Goal: Task Accomplishment & Management: Manage account settings

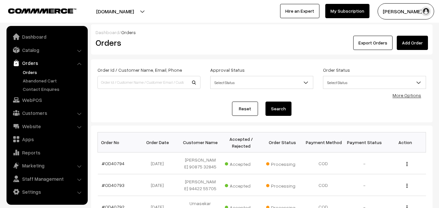
click at [26, 72] on link "Orders" at bounding box center [53, 72] width 64 height 7
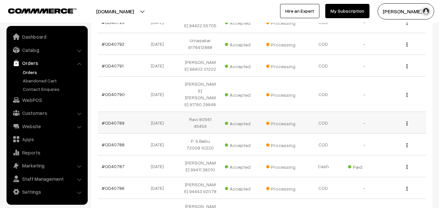
scroll to position [227, 0]
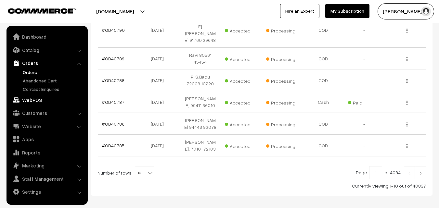
click at [38, 99] on link "WebPOS" at bounding box center [46, 100] width 77 height 12
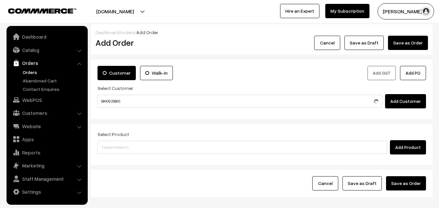
click at [114, 96] on input "98409 29895" at bounding box center [239, 101] width 284 height 13
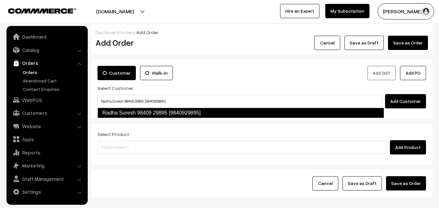
type input "Radha Suresh 98409 29895 [9840929895]"
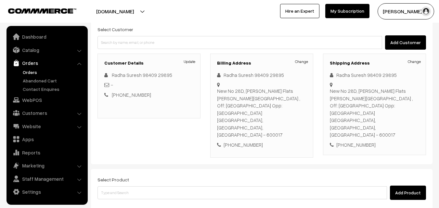
scroll to position [118, 0]
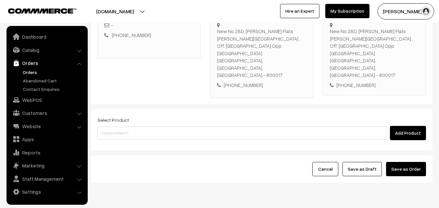
click at [142, 126] on div "Add Product" at bounding box center [261, 133] width 328 height 14
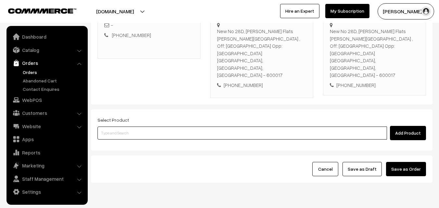
click at [137, 127] on input at bounding box center [241, 133] width 289 height 13
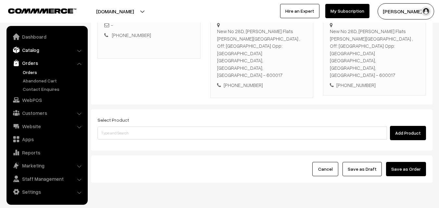
click at [44, 51] on link "Catalog" at bounding box center [46, 50] width 77 height 12
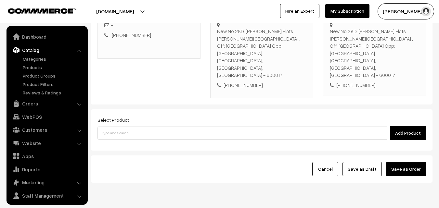
click at [39, 64] on ul "Categories" at bounding box center [47, 76] width 78 height 41
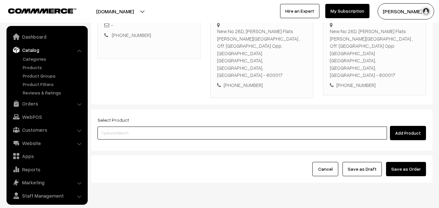
click at [128, 127] on input at bounding box center [241, 133] width 289 height 13
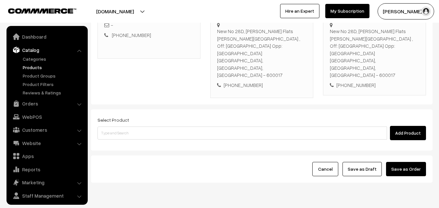
click at [38, 65] on link "Products" at bounding box center [53, 67] width 64 height 7
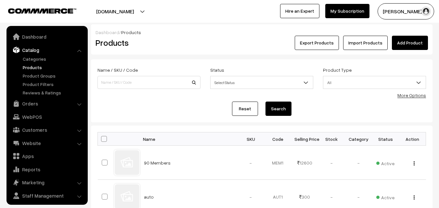
click at [411, 96] on link "More Options" at bounding box center [411, 96] width 29 height 6
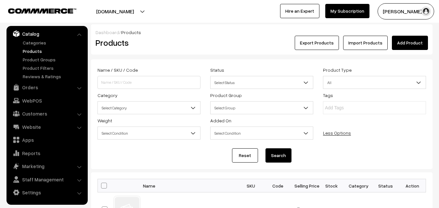
click at [123, 114] on div "Name / SKU / Code Status Select Status Active Inactive Select Status Product Ty…" at bounding box center [262, 104] width 338 height 76
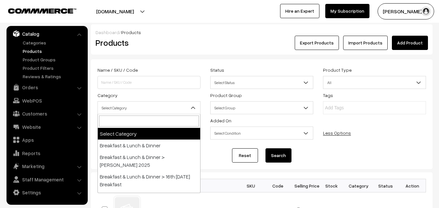
click at [125, 114] on span "Select Category" at bounding box center [148, 107] width 103 height 13
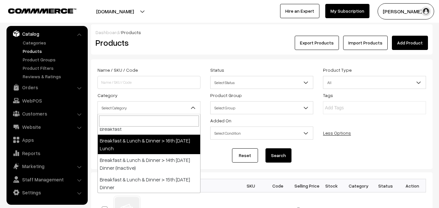
scroll to position [65, 0]
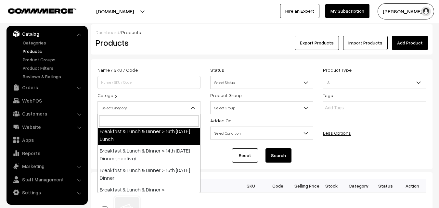
select select "95"
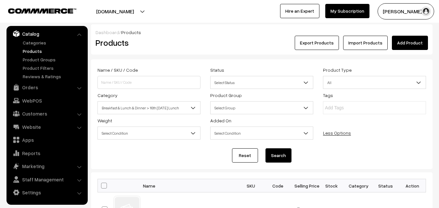
drag, startPoint x: 275, startPoint y: 156, endPoint x: 270, endPoint y: 151, distance: 7.3
click at [270, 152] on button "Search" at bounding box center [278, 155] width 26 height 14
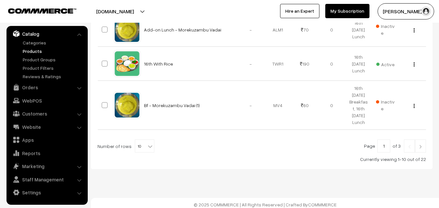
scroll to position [437, 0]
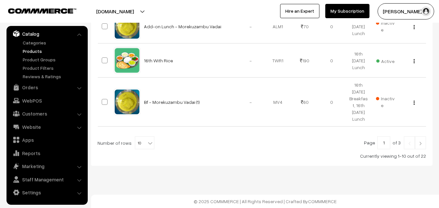
click at [143, 141] on span "10" at bounding box center [144, 143] width 19 height 13
select select "100"
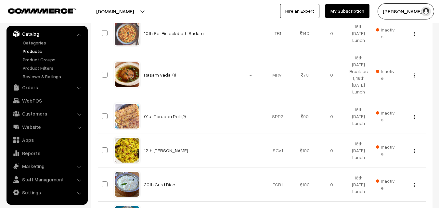
scroll to position [207, 0]
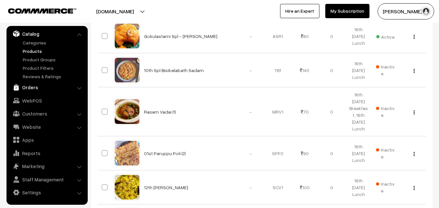
click at [33, 90] on link "Orders" at bounding box center [46, 87] width 77 height 12
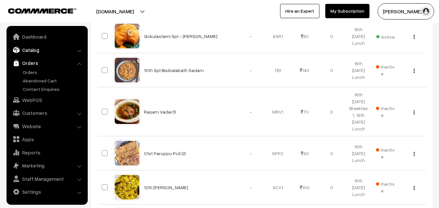
click at [38, 54] on link "Catalog" at bounding box center [46, 50] width 77 height 12
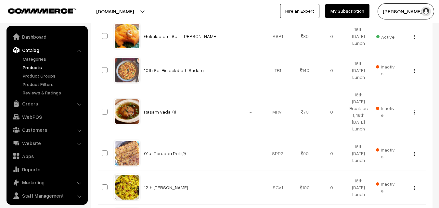
click at [36, 68] on link "Products" at bounding box center [53, 67] width 64 height 7
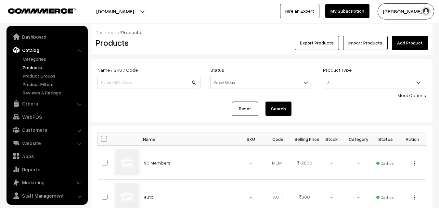
scroll to position [16, 0]
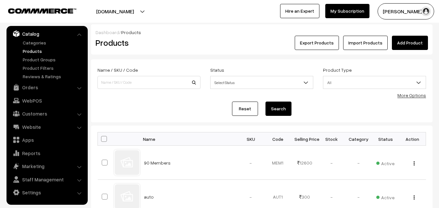
click at [415, 97] on link "More Options" at bounding box center [411, 96] width 29 height 6
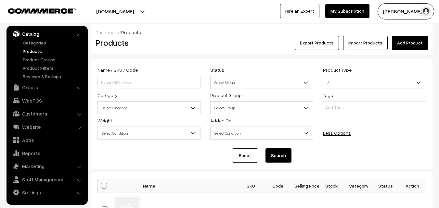
click at [143, 102] on span "Select Category" at bounding box center [148, 107] width 103 height 13
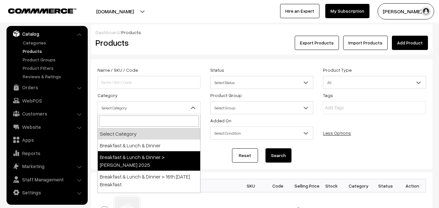
scroll to position [32, 0]
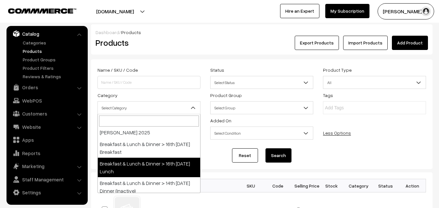
select select "95"
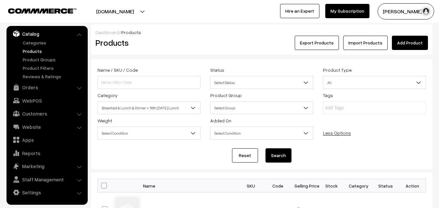
click at [284, 153] on button "Search" at bounding box center [278, 155] width 26 height 14
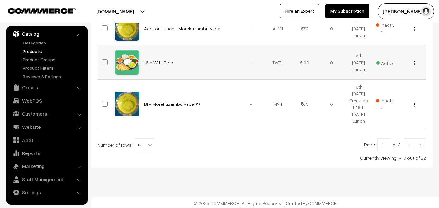
scroll to position [437, 0]
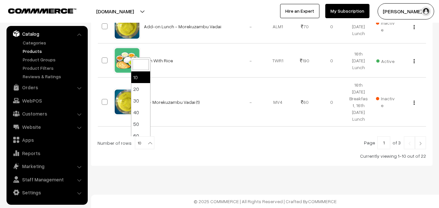
click at [137, 147] on span "10" at bounding box center [144, 143] width 19 height 13
click at [362, 157] on div "Currently viewing 1-10 out of 22" at bounding box center [261, 156] width 328 height 7
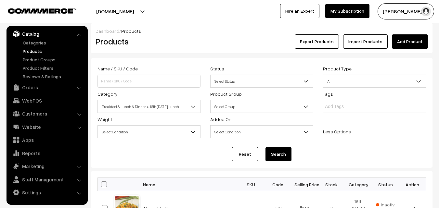
scroll to position [0, 0]
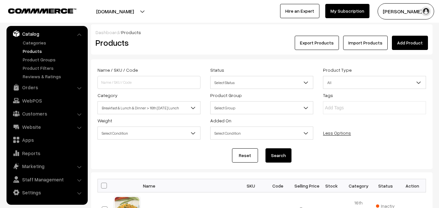
click at [151, 107] on span "Breakfast & Lunch & Dinner > 16th [DATE] Lunch" at bounding box center [149, 107] width 102 height 11
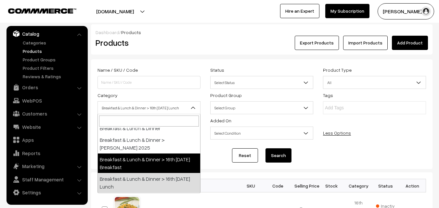
scroll to position [32, 0]
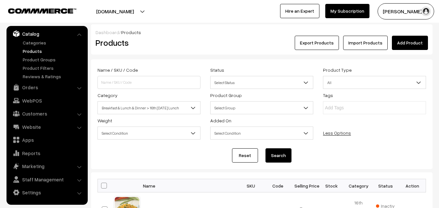
click at [284, 153] on button "Search" at bounding box center [278, 155] width 26 height 14
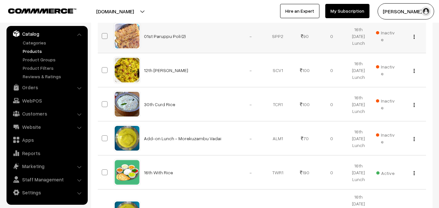
scroll to position [437, 0]
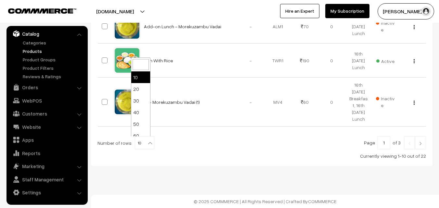
click at [147, 142] on b at bounding box center [150, 143] width 6 height 6
select select "100"
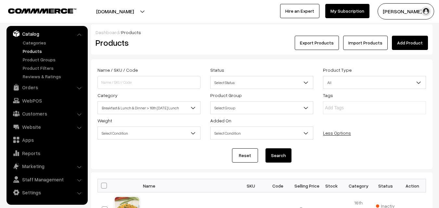
scroll to position [65, 0]
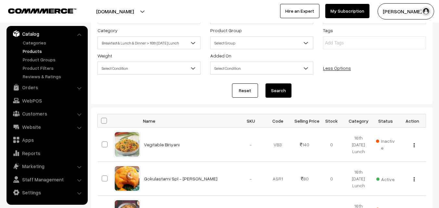
click at [103, 121] on span at bounding box center [104, 121] width 6 height 6
click at [102, 121] on input "checkbox" at bounding box center [100, 120] width 4 height 4
checkbox input "true"
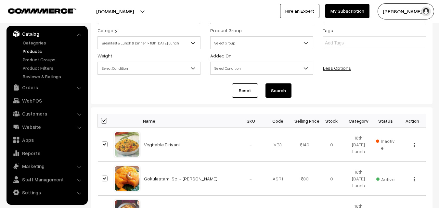
checkbox input "true"
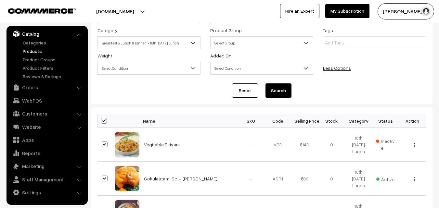
checkbox input "true"
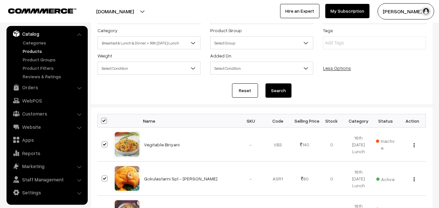
checkbox input "true"
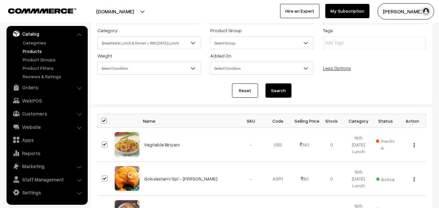
checkbox input "true"
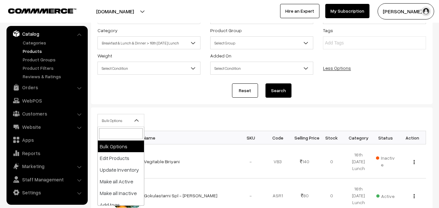
click at [109, 122] on span "Bulk Options" at bounding box center [121, 120] width 46 height 11
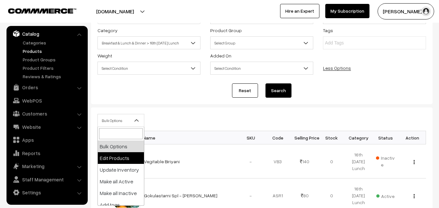
select select "editProduct"
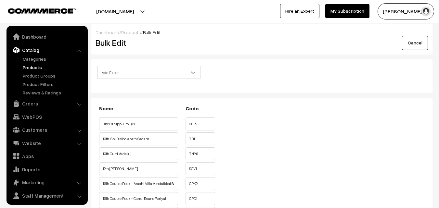
scroll to position [16, 0]
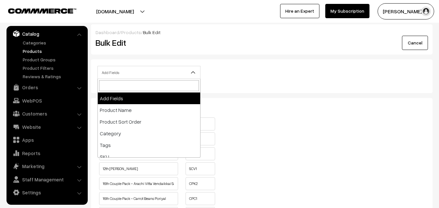
click at [150, 76] on span "Add Fields" at bounding box center [149, 72] width 102 height 11
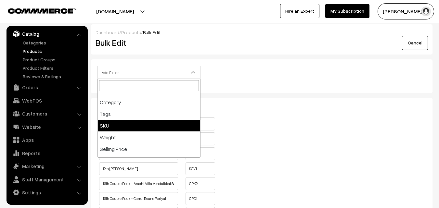
scroll to position [65, 0]
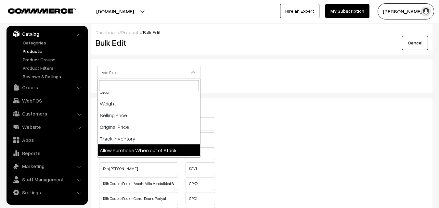
select select "allow-purchase"
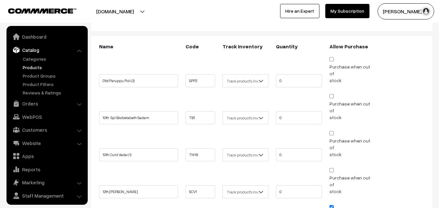
scroll to position [16, 0]
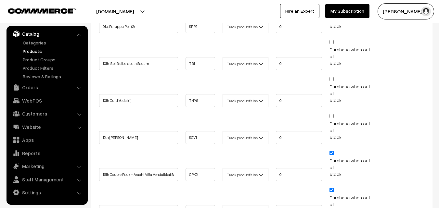
click at [40, 51] on link "Products" at bounding box center [53, 51] width 64 height 7
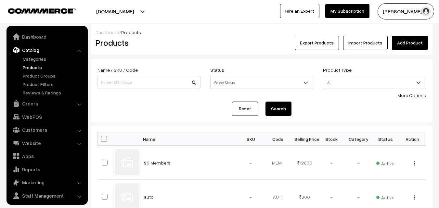
scroll to position [16, 0]
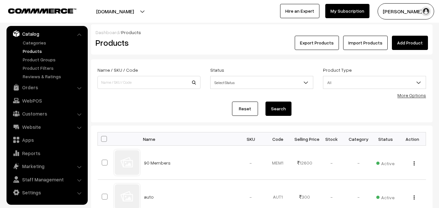
click at [430, 98] on form "Name / SKU / Code Status Select Status Active Inactive Select Status Product Ty…" at bounding box center [261, 90] width 341 height 63
click at [421, 96] on link "More Options" at bounding box center [411, 96] width 29 height 6
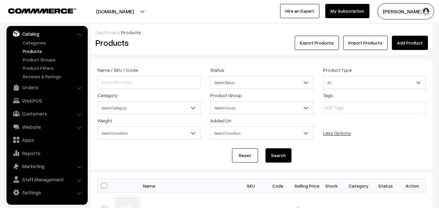
click at [162, 109] on span "Select Category" at bounding box center [149, 107] width 102 height 11
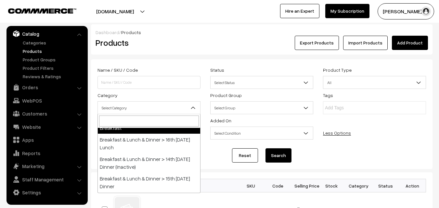
scroll to position [65, 0]
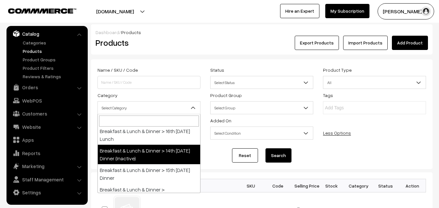
select select "68"
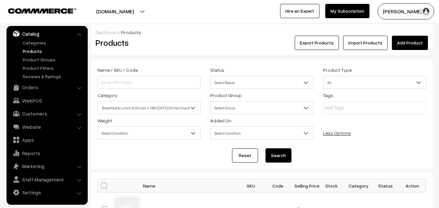
click at [281, 155] on button "Search" at bounding box center [278, 155] width 26 height 14
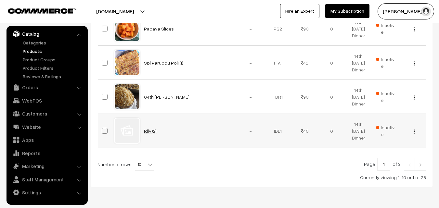
scroll to position [374, 0]
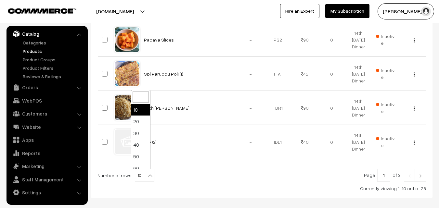
click at [140, 175] on span "10" at bounding box center [144, 175] width 19 height 13
select select "100"
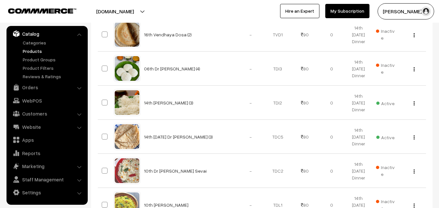
scroll to position [240, 0]
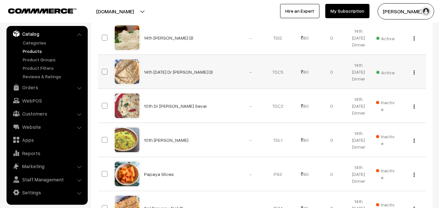
click at [414, 73] on button "button" at bounding box center [414, 72] width 2 height 5
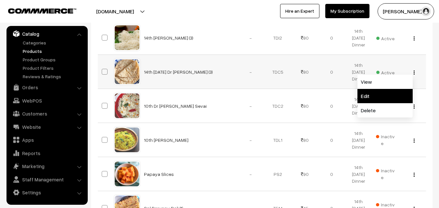
click at [388, 97] on link "Edit" at bounding box center [384, 96] width 55 height 14
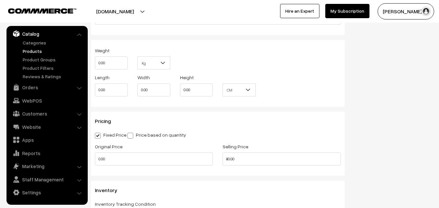
scroll to position [584, 0]
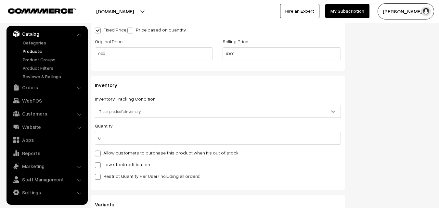
click at [117, 153] on label "Allow customers to purchase this product when it's out of stock" at bounding box center [166, 152] width 143 height 7
click at [99, 153] on input "Allow customers to purchase this product when it's out of stock" at bounding box center [97, 152] width 4 height 4
click at [110, 157] on div "Quantity 0 Adjust Quantity Adjust Set 0" at bounding box center [218, 151] width 246 height 58
click at [114, 150] on label "Allow customers to purchase this product when it's out of stock" at bounding box center [166, 152] width 143 height 7
click at [99, 150] on input "Allow customers to purchase this product when it's out of stock" at bounding box center [97, 152] width 4 height 4
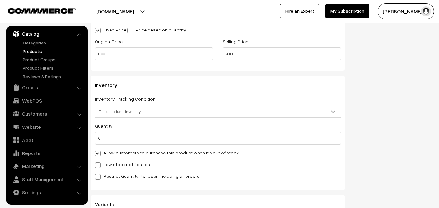
checkbox input "false"
drag, startPoint x: 123, startPoint y: 138, endPoint x: 54, endPoint y: 140, distance: 69.8
click at [54, 139] on body "Thank you for showing interest. Our team will call you shortly. Close annamfood…" at bounding box center [219, 6] width 439 height 1180
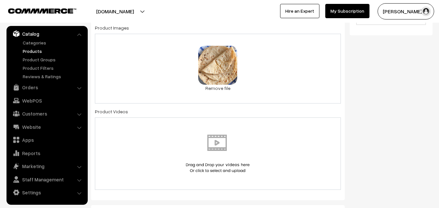
scroll to position [0, 0]
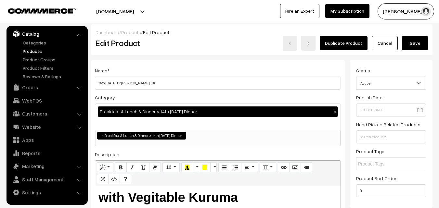
type input "3"
click at [422, 43] on button "Save" at bounding box center [415, 43] width 26 height 14
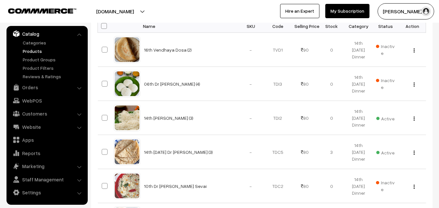
scroll to position [162, 0]
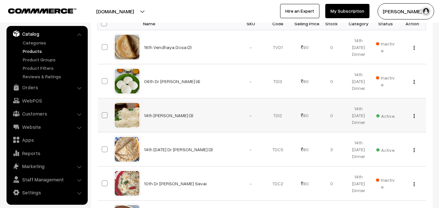
click at [414, 116] on img "button" at bounding box center [413, 116] width 1 height 4
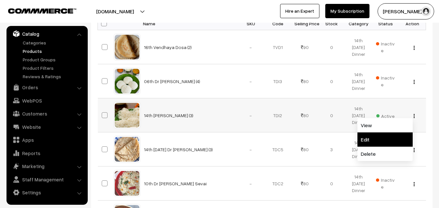
click at [376, 143] on link "Edit" at bounding box center [384, 139] width 55 height 14
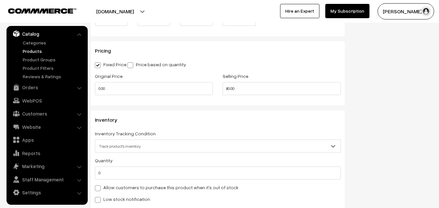
scroll to position [552, 0]
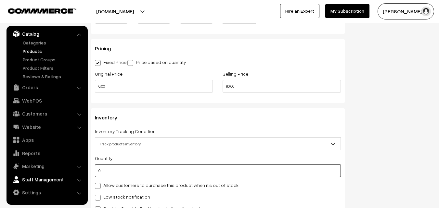
drag, startPoint x: 114, startPoint y: 173, endPoint x: 49, endPoint y: 175, distance: 65.0
click at [49, 175] on body "Thank you for showing interest. Our team will call you shortly. Close annamfood…" at bounding box center [219, 38] width 439 height 1180
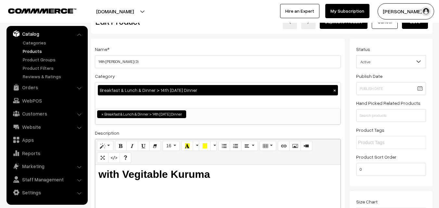
scroll to position [0, 0]
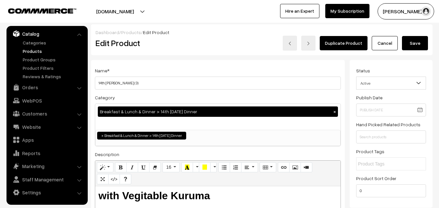
type input "2"
click at [418, 47] on button "Save" at bounding box center [415, 43] width 26 height 14
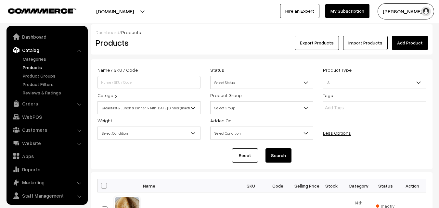
scroll to position [16, 0]
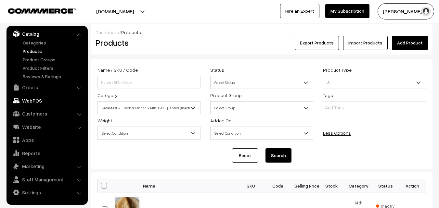
click at [43, 99] on link "WebPOS" at bounding box center [46, 101] width 77 height 12
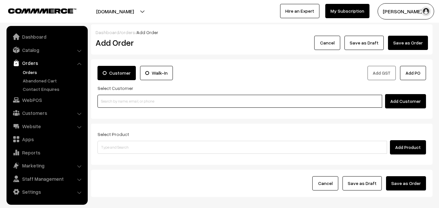
click at [118, 106] on input at bounding box center [239, 101] width 284 height 13
paste input "98409 29895"
click at [115, 102] on input "98409 29895" at bounding box center [239, 101] width 284 height 13
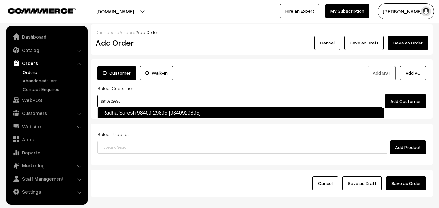
click at [117, 116] on link "Radha Suresh 98409 29895 [9840929895]" at bounding box center [240, 113] width 286 height 10
type input "98409 29895"
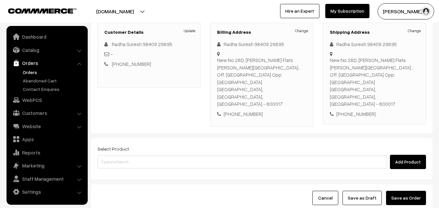
scroll to position [97, 0]
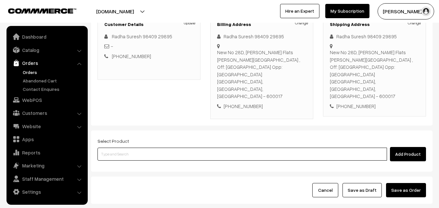
click at [193, 148] on input at bounding box center [241, 154] width 289 height 13
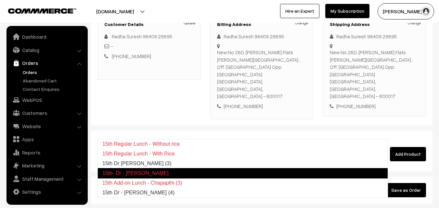
type input "15th Dr Chappathi (3)"
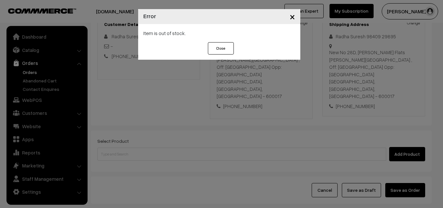
click at [193, 135] on div "× Error Item is out of stock. Close" at bounding box center [221, 104] width 443 height 208
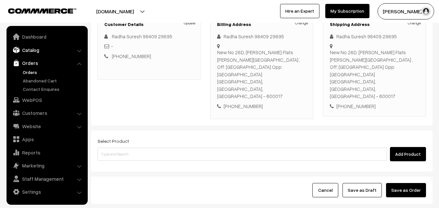
click at [38, 52] on link "Catalog" at bounding box center [46, 50] width 77 height 12
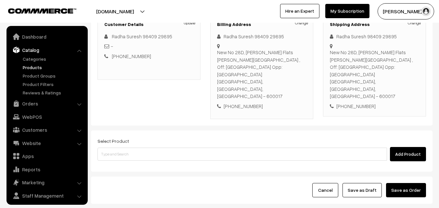
click at [35, 66] on link "Products" at bounding box center [53, 67] width 64 height 7
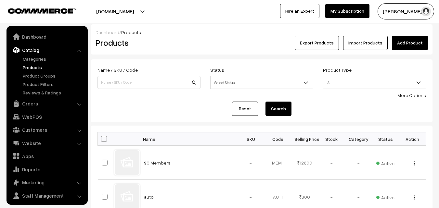
scroll to position [16, 0]
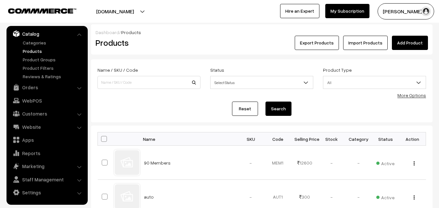
click at [405, 94] on link "More Options" at bounding box center [411, 96] width 29 height 6
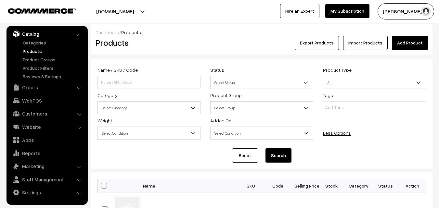
click at [153, 108] on span "Select Category" at bounding box center [149, 107] width 102 height 11
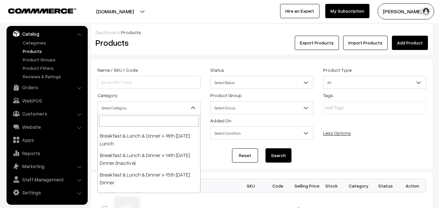
scroll to position [65, 0]
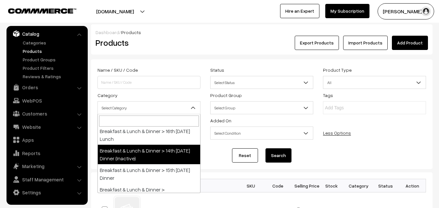
select select "68"
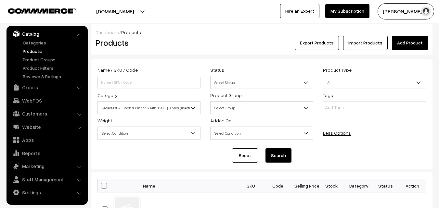
click at [286, 154] on button "Search" at bounding box center [278, 155] width 26 height 14
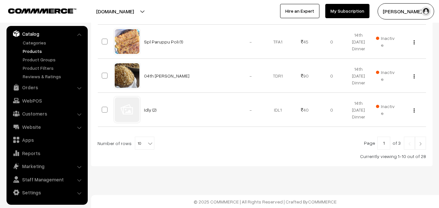
scroll to position [407, 0]
click at [147, 142] on b at bounding box center [150, 143] width 6 height 6
select select "100"
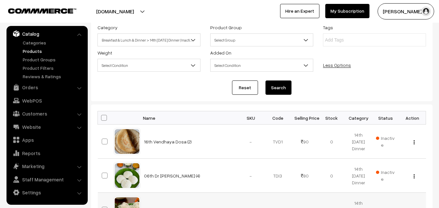
scroll to position [195, 0]
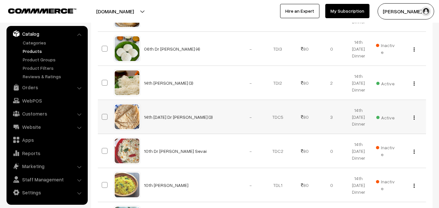
drag, startPoint x: 140, startPoint y: 121, endPoint x: 205, endPoint y: 118, distance: 64.3
click at [205, 118] on td "14th [DATE] Dr [PERSON_NAME] (3)" at bounding box center [188, 117] width 97 height 34
copy link "14th [DATE] Dr [PERSON_NAME] (3)"
click at [39, 103] on link "WebPOS" at bounding box center [46, 101] width 77 height 12
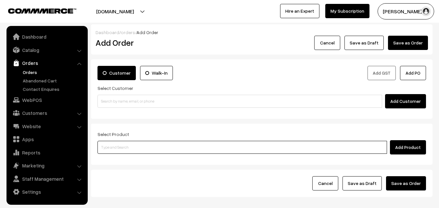
click at [131, 145] on input at bounding box center [241, 147] width 289 height 13
paste input "14th Thursday Dr Chapathi (3)"
type input "14th Thursday Dr"
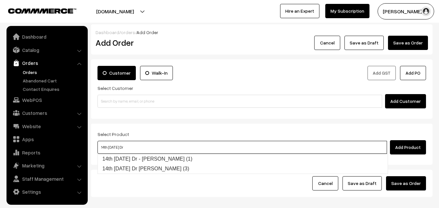
click at [145, 155] on link "14th Thursday Dr - Chola Poori (1)" at bounding box center [243, 159] width 290 height 10
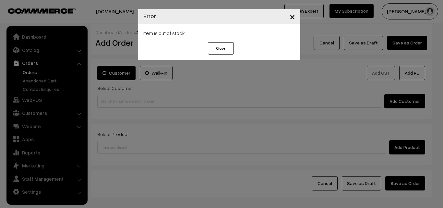
click at [153, 159] on div "× Error Item is out of stock. Close" at bounding box center [221, 104] width 443 height 208
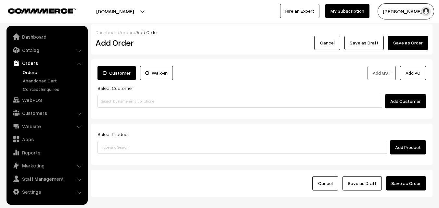
click at [153, 154] on div "Add Product" at bounding box center [261, 147] width 328 height 14
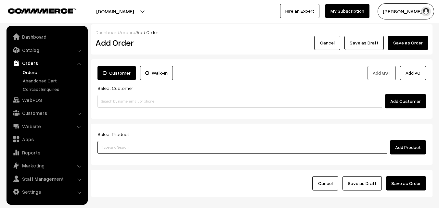
click at [153, 147] on input at bounding box center [241, 147] width 289 height 13
type input "chapa"
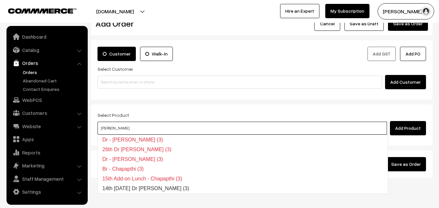
scroll to position [36, 0]
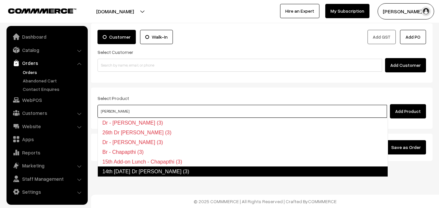
click at [150, 172] on link "14th Thursday Dr Chapathi (3)" at bounding box center [242, 172] width 290 height 10
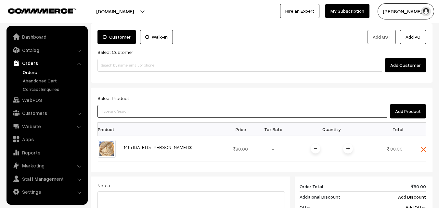
click at [150, 109] on input at bounding box center [241, 111] width 289 height 13
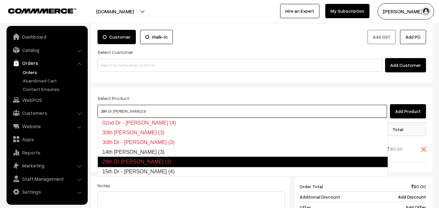
type input "14th Dr Wheat Idiyappam (3)"
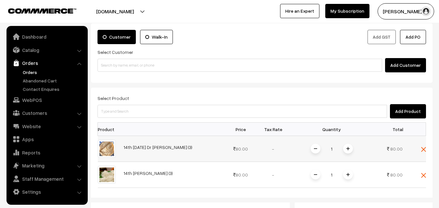
drag, startPoint x: 343, startPoint y: 149, endPoint x: 352, endPoint y: 155, distance: 10.5
click at [344, 149] on span at bounding box center [348, 149] width 10 height 10
click at [352, 147] on span at bounding box center [348, 149] width 10 height 10
click at [349, 174] on img at bounding box center [347, 174] width 3 height 3
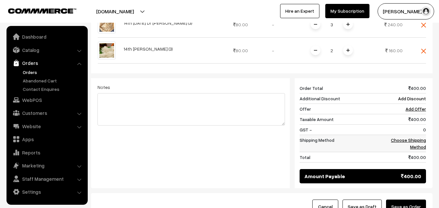
scroll to position [166, 0]
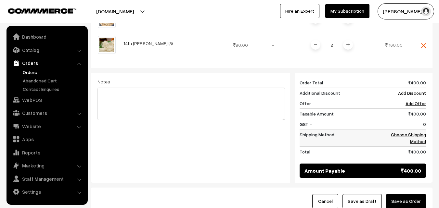
click at [415, 140] on link "Choose Shipping Method" at bounding box center [408, 138] width 35 height 12
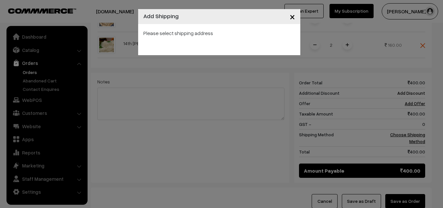
click at [212, 66] on div "× Add Shipping Please select shipping address" at bounding box center [221, 104] width 443 height 208
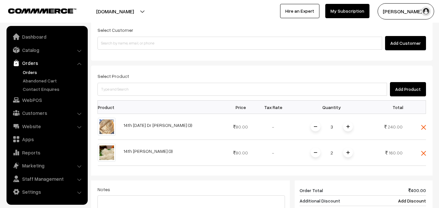
scroll to position [4, 0]
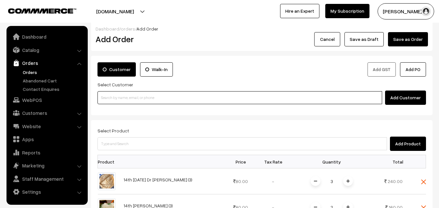
click at [185, 98] on input at bounding box center [239, 97] width 284 height 13
click at [156, 84] on div "Select Customer Add Customer" at bounding box center [261, 93] width 328 height 24
drag, startPoint x: 147, startPoint y: 101, endPoint x: 137, endPoint y: 100, distance: 10.1
click at [146, 102] on input at bounding box center [239, 97] width 284 height 13
paste input "98409 29895"
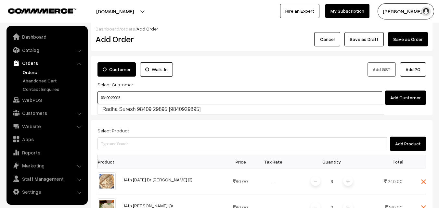
click at [118, 106] on link "Radha Suresh 98409 29895 [9840929895]" at bounding box center [241, 110] width 286 height 10
type input "98409 29895"
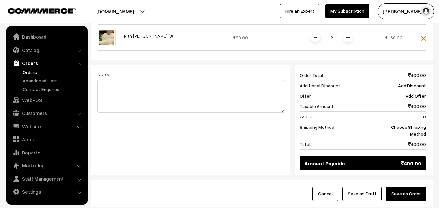
scroll to position [296, 0]
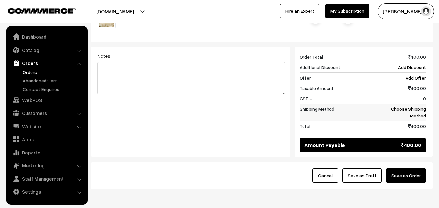
click at [418, 106] on link "Choose Shipping Method" at bounding box center [408, 112] width 35 height 12
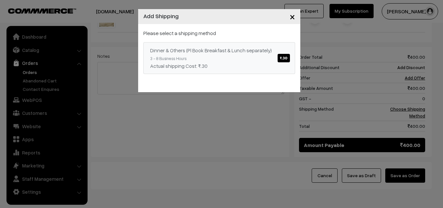
click at [235, 49] on div "Dinner & Others (Pl Book Breakfast & Lunch separately) ₹.30" at bounding box center [219, 50] width 138 height 8
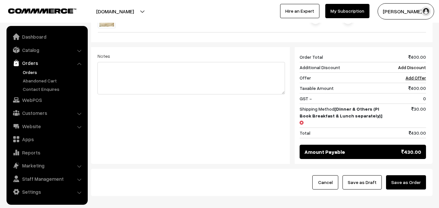
click at [357, 175] on button "Save as Draft" at bounding box center [361, 182] width 39 height 14
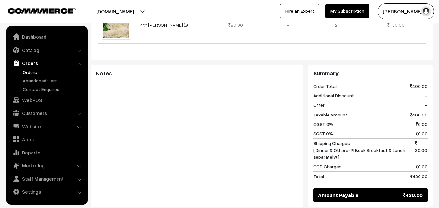
scroll to position [292, 0]
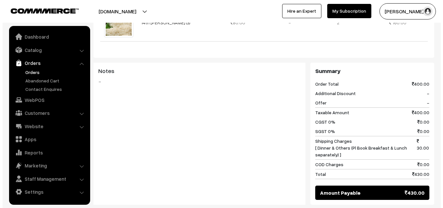
scroll to position [293, 0]
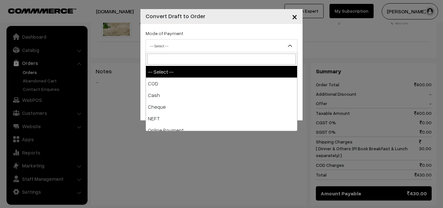
click at [202, 41] on span "-- Select --" at bounding box center [221, 45] width 151 height 11
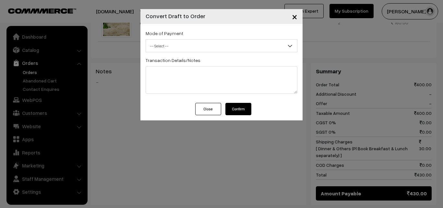
click at [201, 59] on div "Transaction Details/Notes" at bounding box center [222, 75] width 152 height 38
click at [202, 50] on span "-- Select --" at bounding box center [221, 45] width 151 height 11
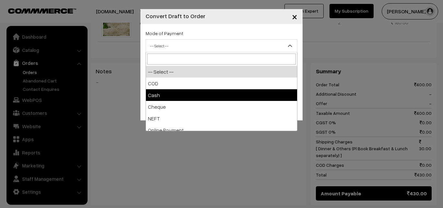
select select "2"
checkbox input "true"
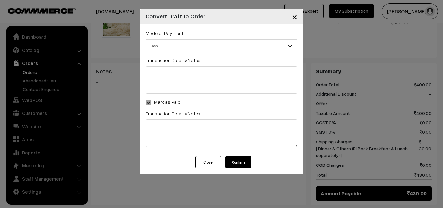
click at [245, 163] on button "Confirm" at bounding box center [239, 162] width 26 height 12
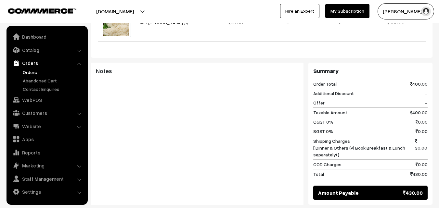
scroll to position [292, 0]
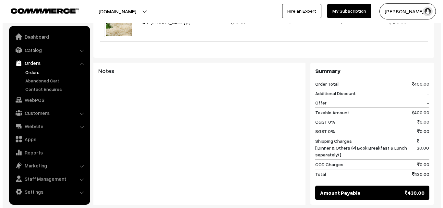
scroll to position [293, 0]
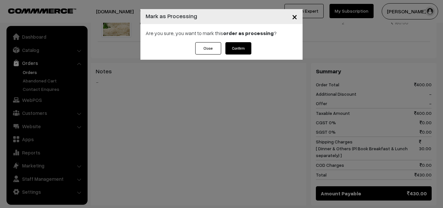
click at [238, 45] on button "Confirm" at bounding box center [239, 48] width 26 height 12
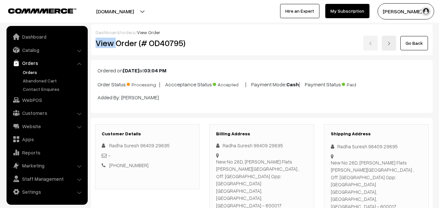
drag, startPoint x: 117, startPoint y: 44, endPoint x: 264, endPoint y: 29, distance: 147.5
click at [264, 29] on div "Dashboard / orders / View Order View Order (# OD40795) Go Back" at bounding box center [261, 39] width 341 height 31
click at [208, 42] on div "Go Back" at bounding box center [319, 43] width 228 height 15
copy div "Order (# OD40795)"
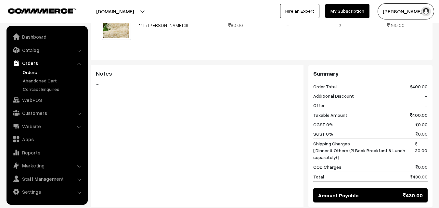
scroll to position [379, 0]
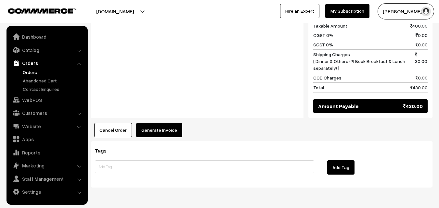
click at [159, 123] on button "Generate Invoice" at bounding box center [159, 130] width 46 height 14
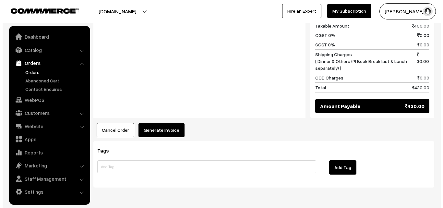
scroll to position [380, 0]
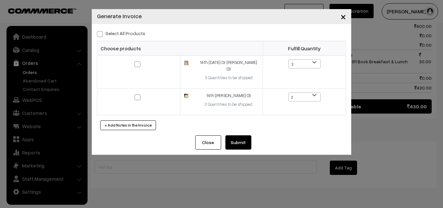
click at [126, 29] on div "Select All Products Choose products Fulfill Quantity 3 2 1 3 2" at bounding box center [222, 79] width 260 height 111
click at [126, 30] on label "Select All Products" at bounding box center [121, 33] width 48 height 7
click at [101, 31] on input "Select All Products" at bounding box center [99, 33] width 4 height 4
checkbox input "true"
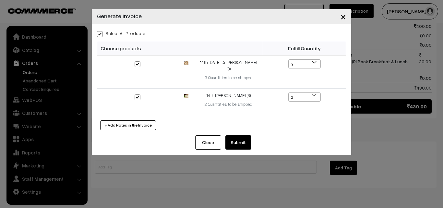
checkbox input "true"
click at [235, 138] on button "Submit" at bounding box center [239, 142] width 26 height 14
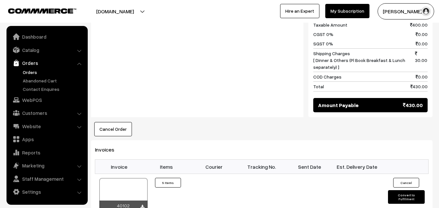
scroll to position [380, 0]
click at [28, 73] on link "Orders" at bounding box center [53, 72] width 64 height 7
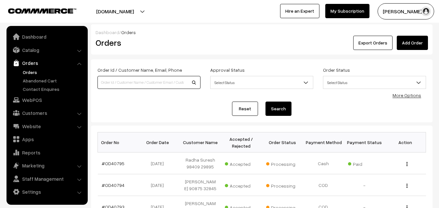
click at [129, 83] on input at bounding box center [148, 82] width 103 height 13
paste input "98206 24474"
click at [114, 80] on input "98206 24474" at bounding box center [148, 82] width 103 height 13
type input "9820624474"
click at [265, 102] on button "Search" at bounding box center [278, 109] width 26 height 14
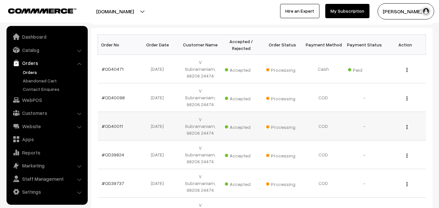
scroll to position [97, 0]
click at [110, 67] on link "#OD40471" at bounding box center [113, 70] width 22 height 6
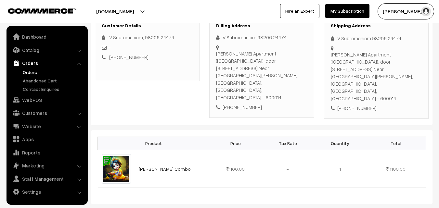
scroll to position [97, 0]
